Goal: Transaction & Acquisition: Purchase product/service

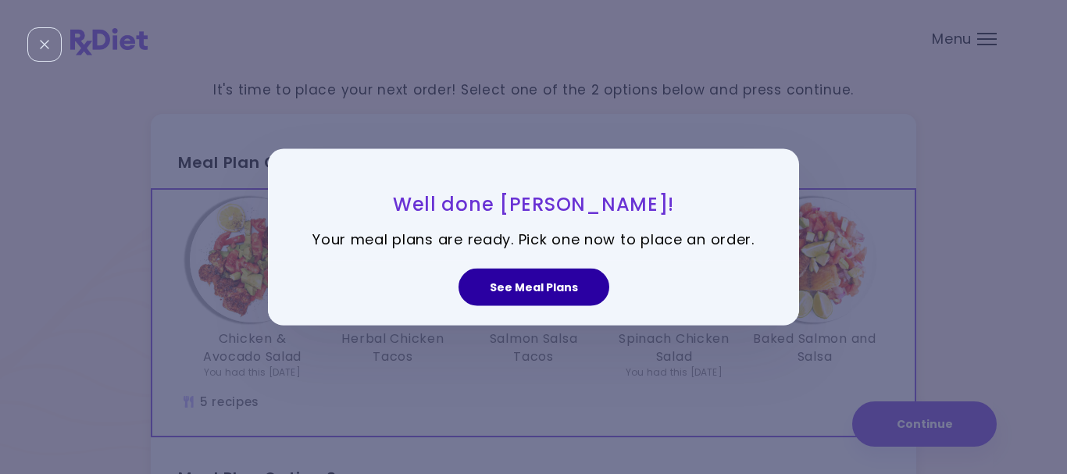
click at [545, 287] on button "See Meal Plans" at bounding box center [534, 287] width 151 height 37
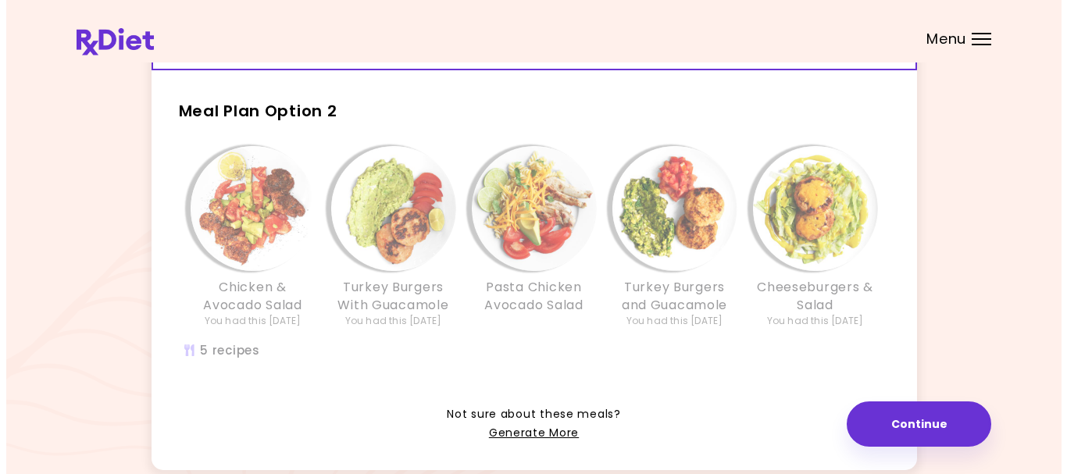
scroll to position [391, 0]
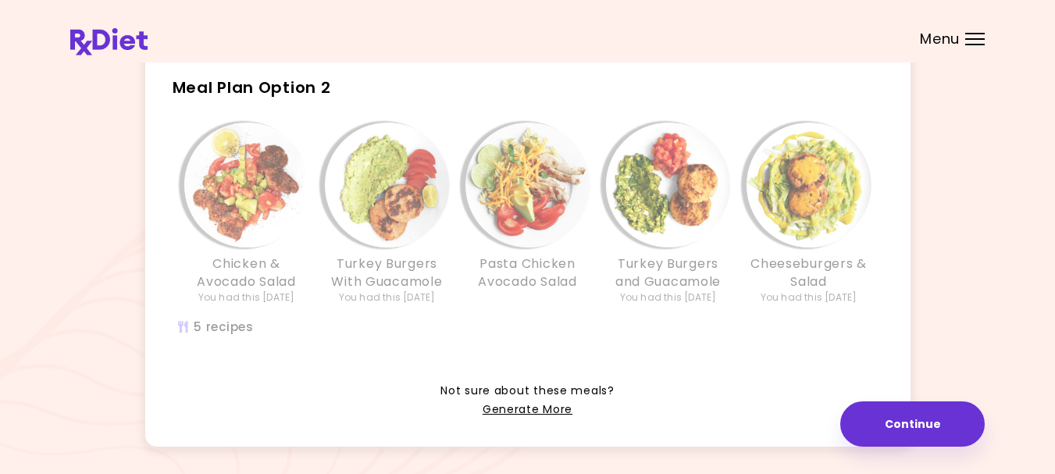
click at [537, 347] on div "Chicken & Avocado Salad You had this [DATE] Turkey Burgers With Guacamole You h…" at bounding box center [528, 238] width 750 height 246
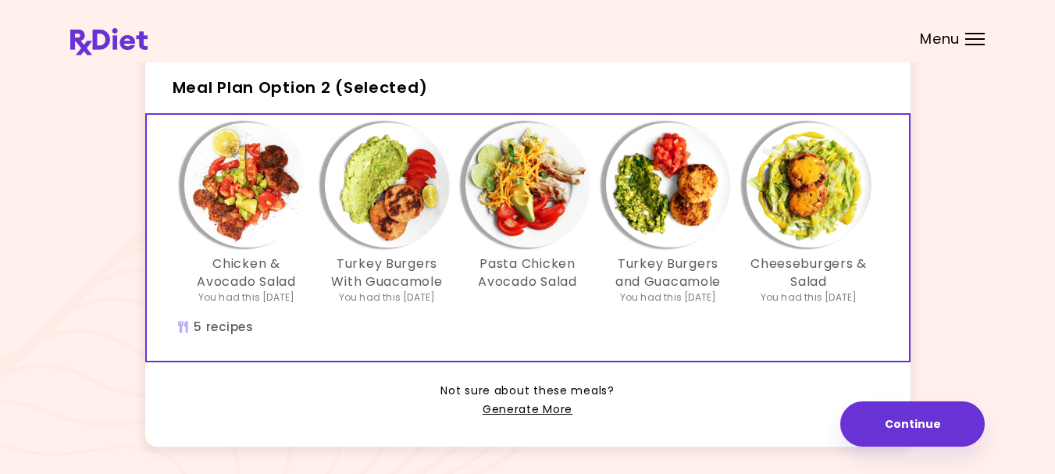
click at [227, 174] on img "Info - Chicken & Avocado Salad - Meal Plan Option 2 (Selected)" at bounding box center [246, 185] width 125 height 125
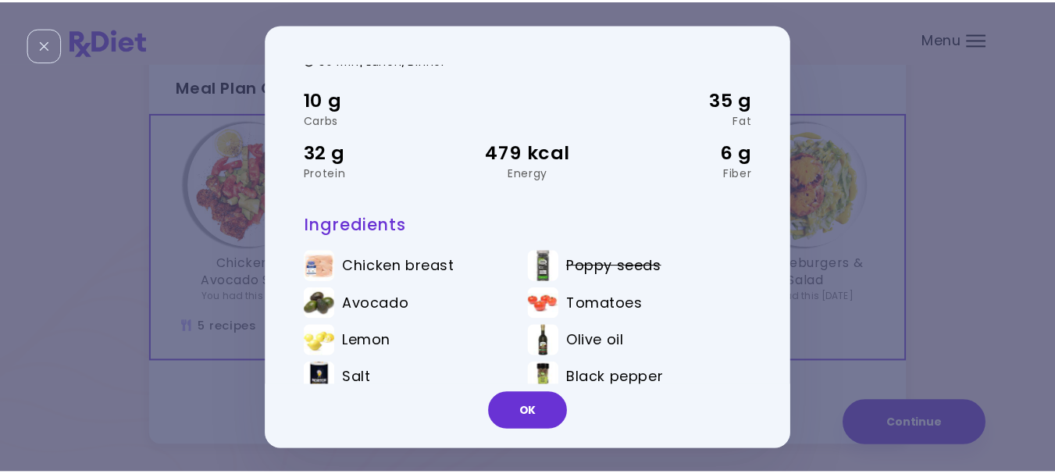
scroll to position [69, 0]
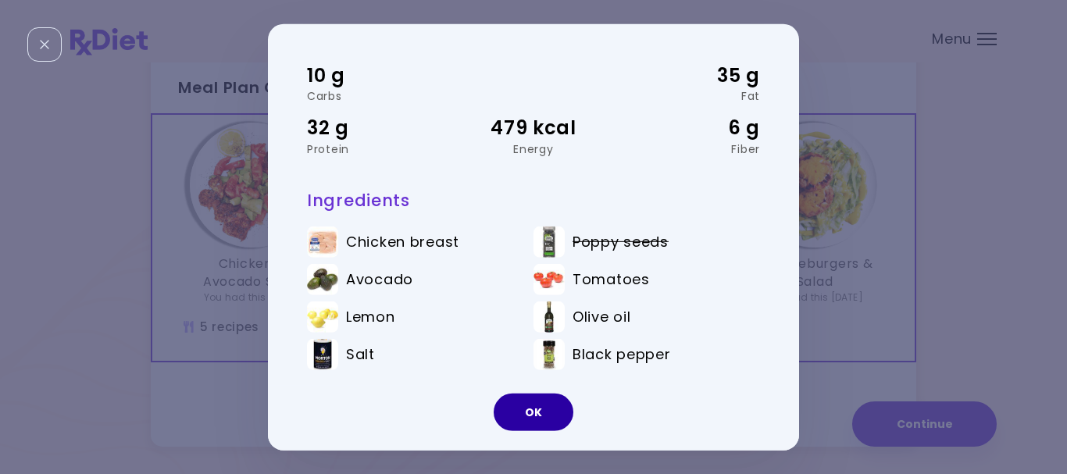
click at [547, 416] on button "OK" at bounding box center [534, 412] width 80 height 37
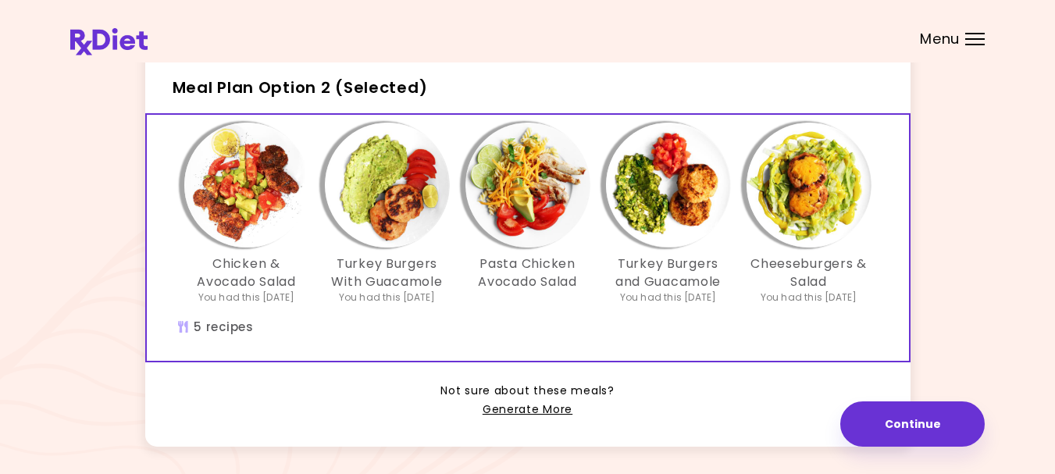
click at [391, 207] on img "Info - Turkey Burgers With Guacamole - Meal Plan Option 2 (Selected)" at bounding box center [387, 185] width 125 height 125
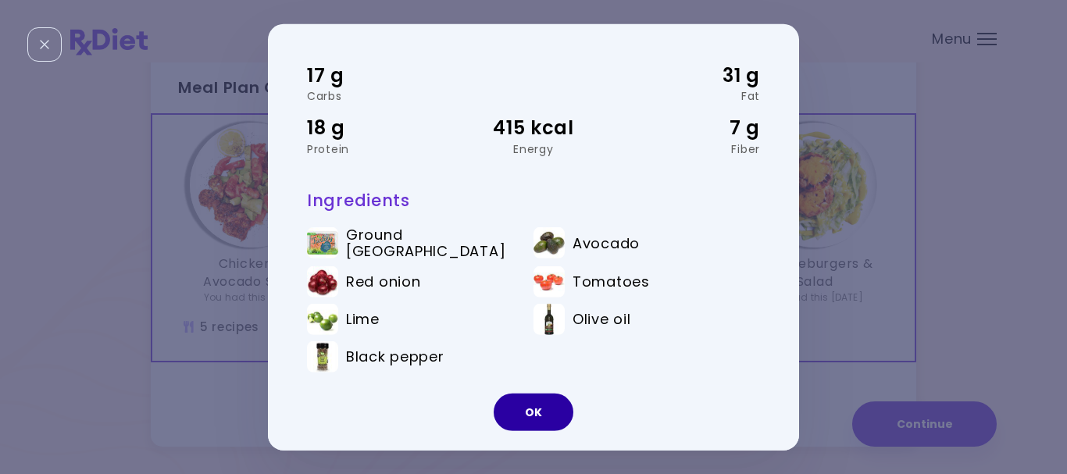
click at [530, 408] on button "OK" at bounding box center [534, 412] width 80 height 37
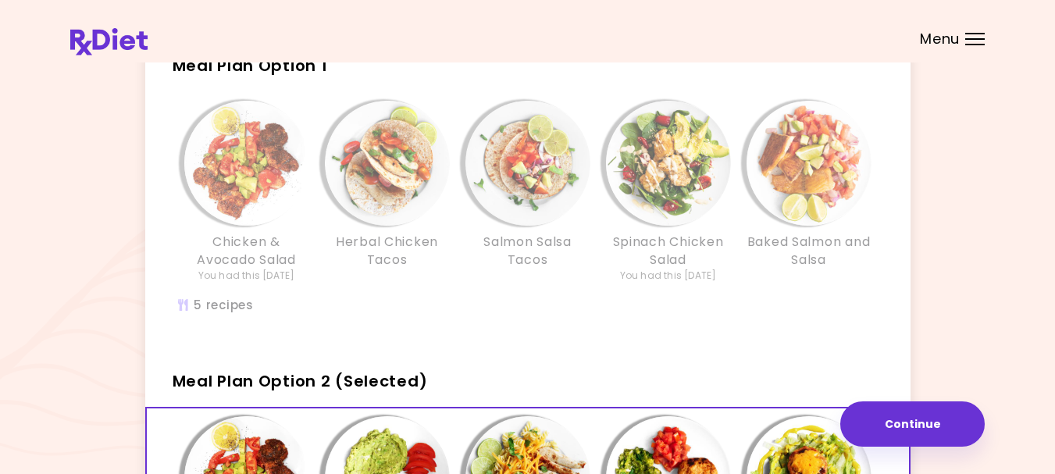
scroll to position [78, 0]
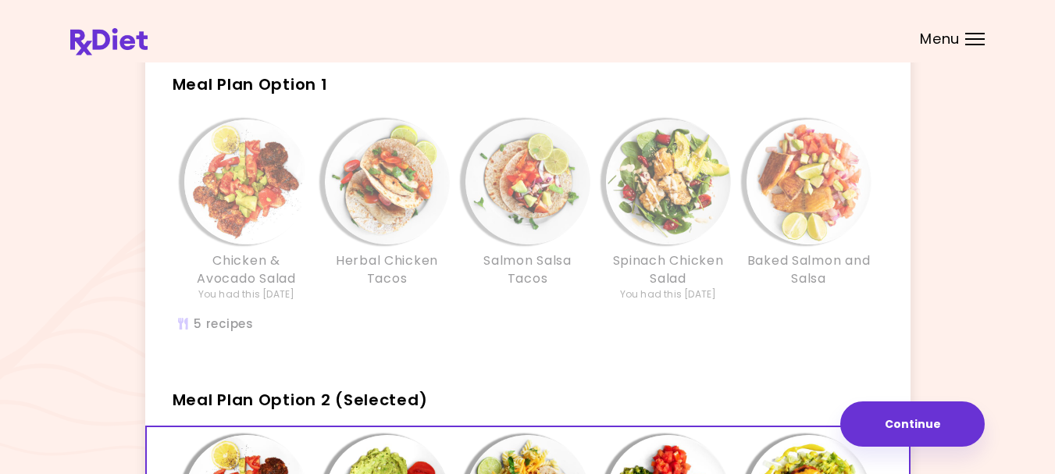
click at [455, 237] on div "Herbal Chicken Tacos" at bounding box center [387, 211] width 141 height 182
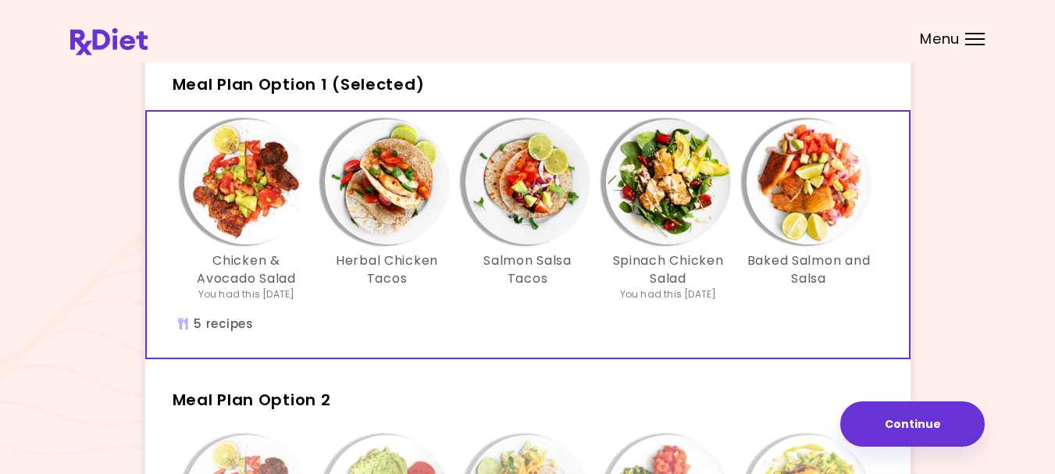
click at [391, 176] on img "Info - Herbal Chicken Tacos - Meal Plan Option 1 (Selected)" at bounding box center [387, 182] width 125 height 125
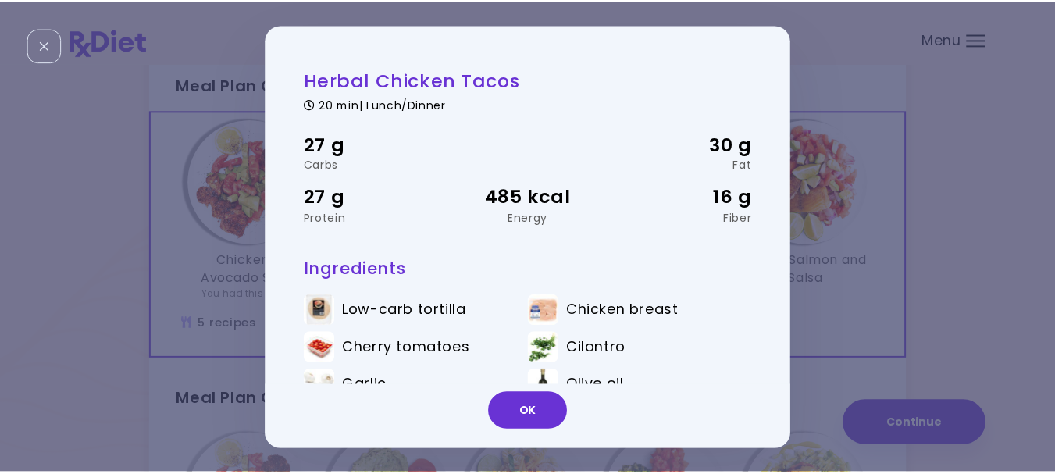
scroll to position [69, 0]
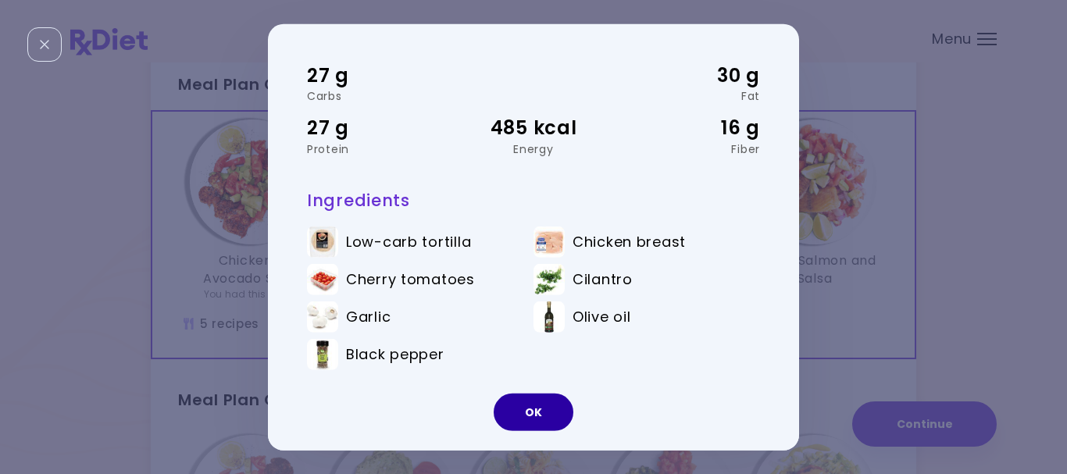
click at [529, 412] on button "OK" at bounding box center [534, 412] width 80 height 37
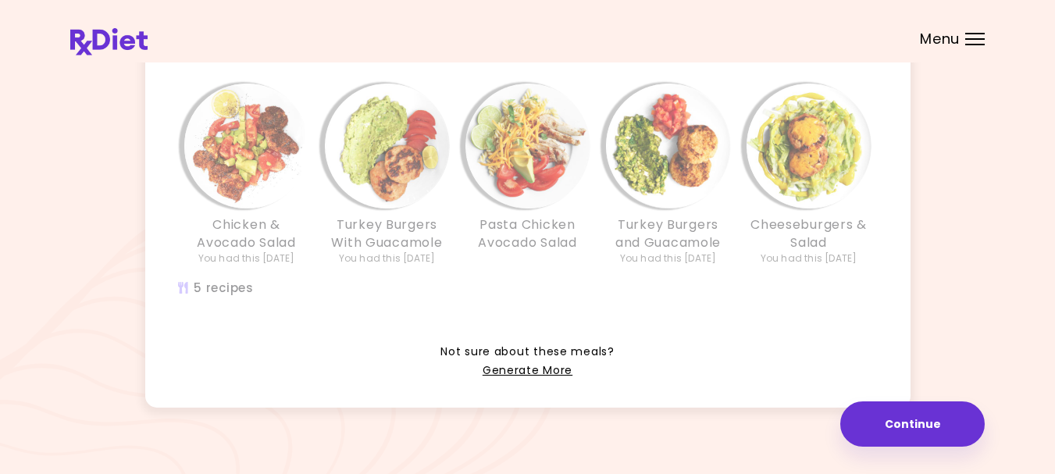
scroll to position [449, 0]
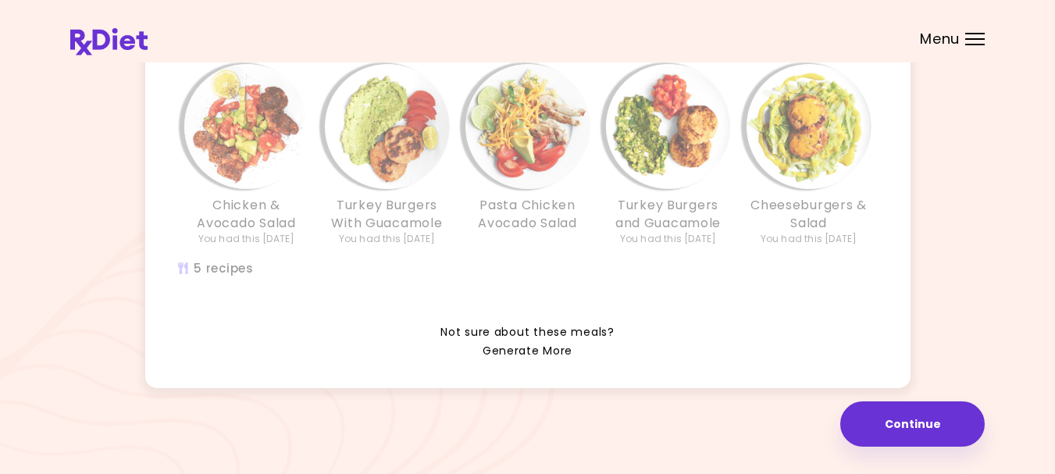
click at [537, 346] on link "Generate More" at bounding box center [528, 351] width 90 height 19
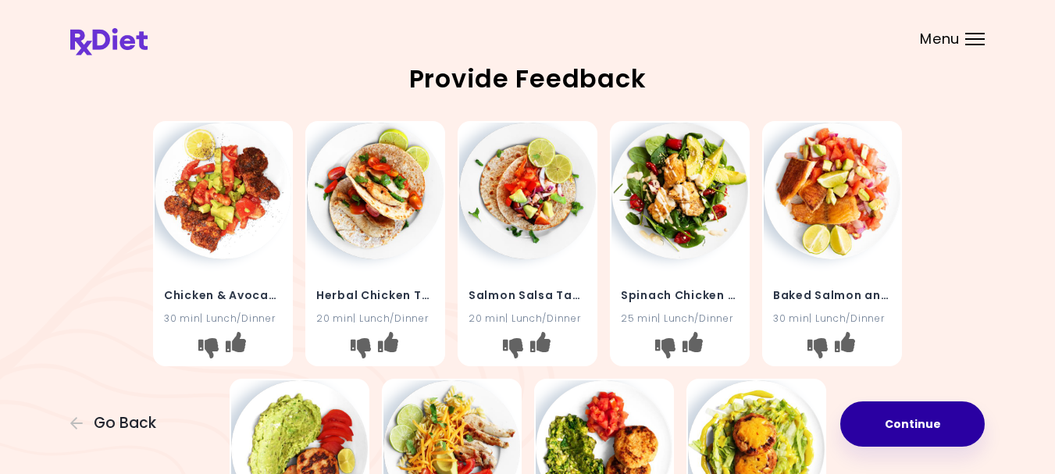
click at [903, 417] on button "Continue" at bounding box center [913, 424] width 145 height 45
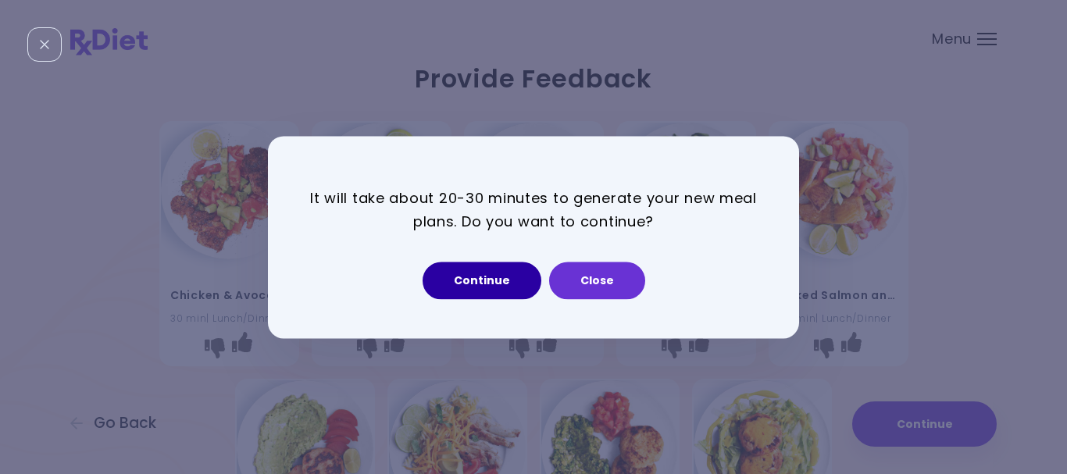
click at [479, 287] on button "Continue" at bounding box center [482, 280] width 119 height 37
